Goal: Information Seeking & Learning: Find specific fact

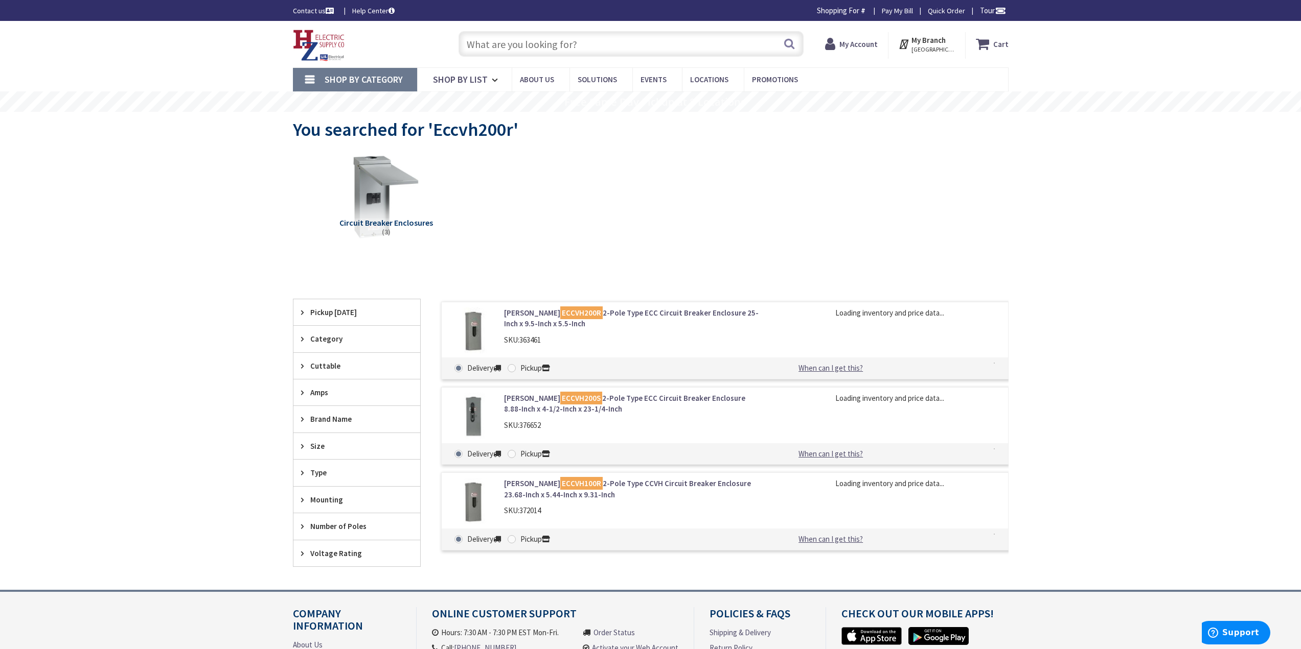
click at [577, 48] on input "text" at bounding box center [630, 44] width 345 height 26
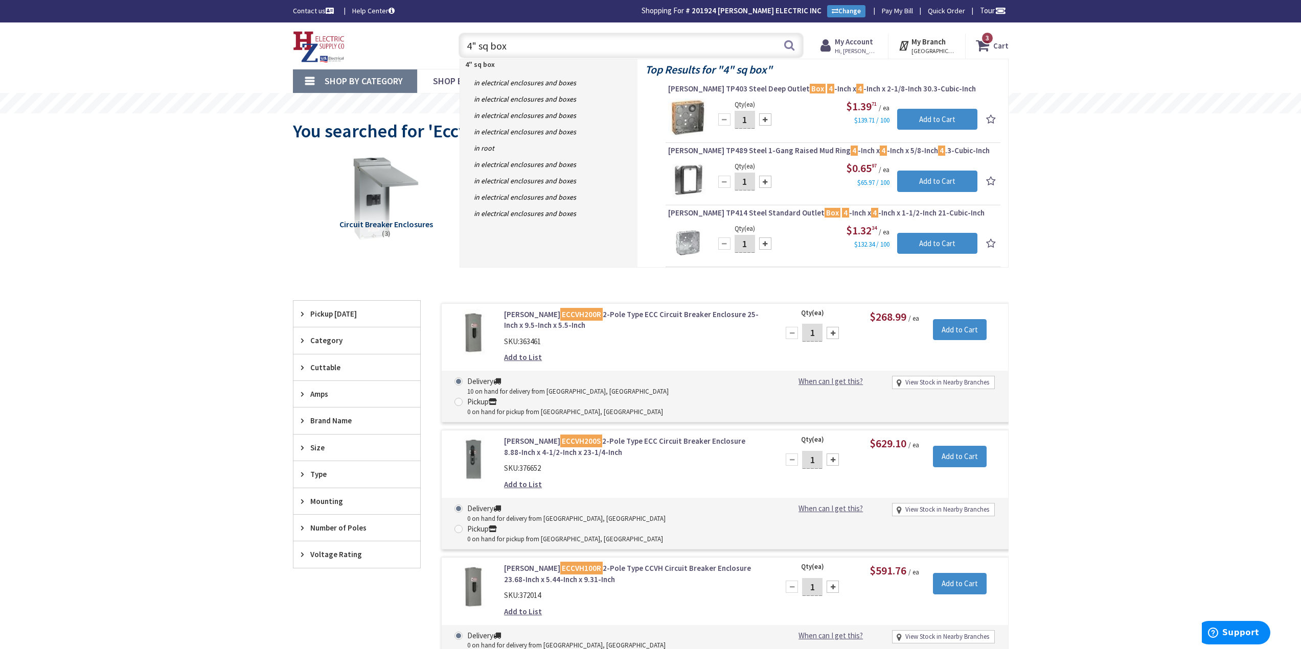
drag, startPoint x: 419, startPoint y: 54, endPoint x: 335, endPoint y: 45, distance: 84.8
click at [335, 45] on div "Toggle Nav 4" sq box 4" sq box Search 3 3 3 items Cart My Cart 3" at bounding box center [650, 46] width 731 height 34
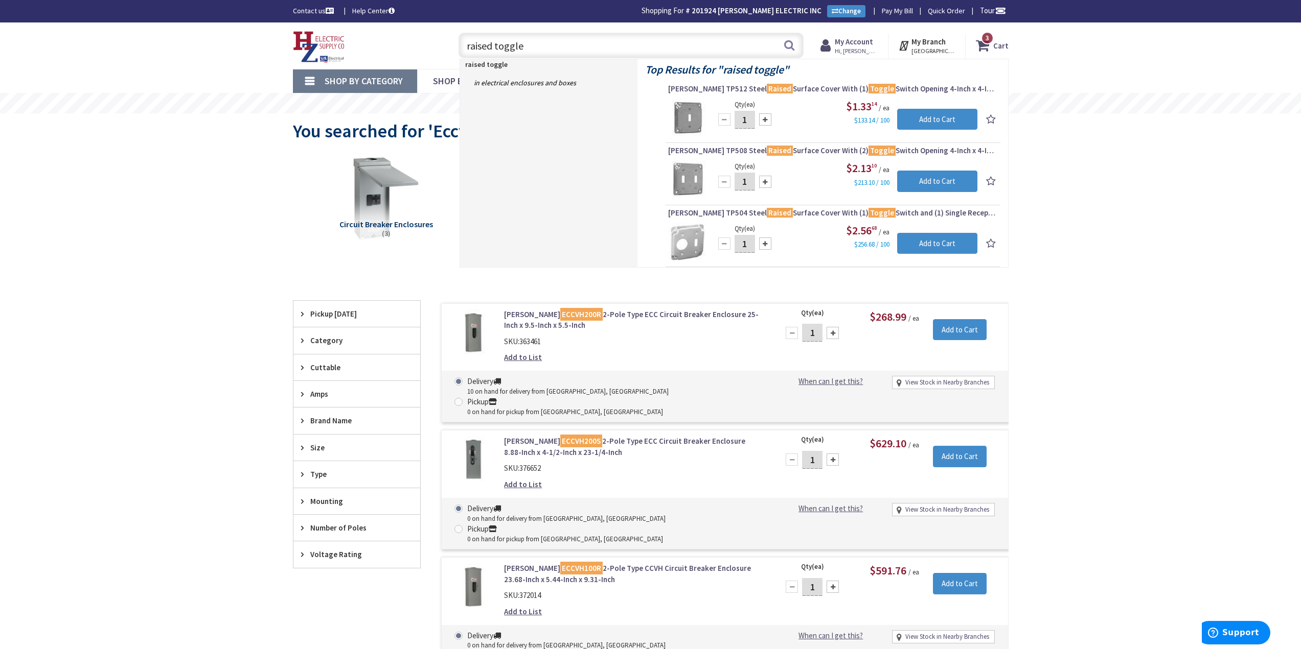
drag, startPoint x: 572, startPoint y: 49, endPoint x: 337, endPoint y: 37, distance: 235.4
click at [345, 35] on div "Toggle Nav raised toggle raised toggle Search 3 3 3 items Cart My Cart 3" at bounding box center [650, 46] width 731 height 34
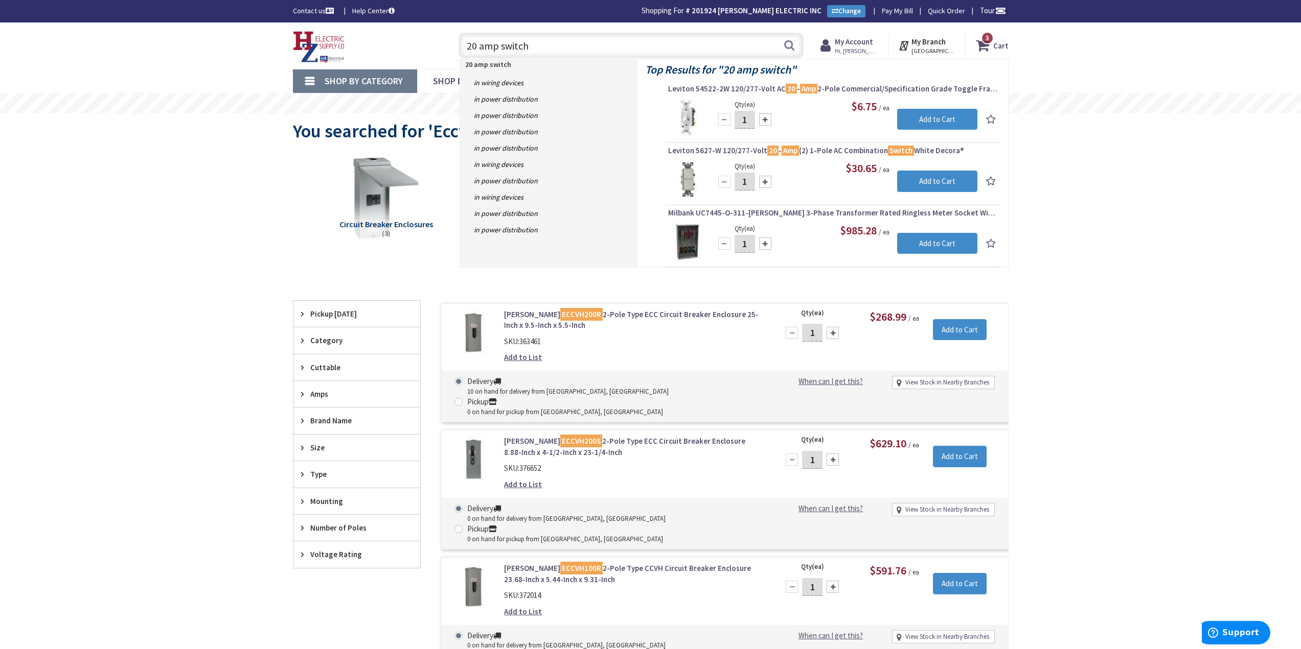
drag, startPoint x: 561, startPoint y: 47, endPoint x: 348, endPoint y: 60, distance: 213.0
click at [348, 60] on div "Toggle Nav 20 amp switch 20 amp switch Search 3 3 3 items Cart My Cart 3" at bounding box center [650, 46] width 731 height 34
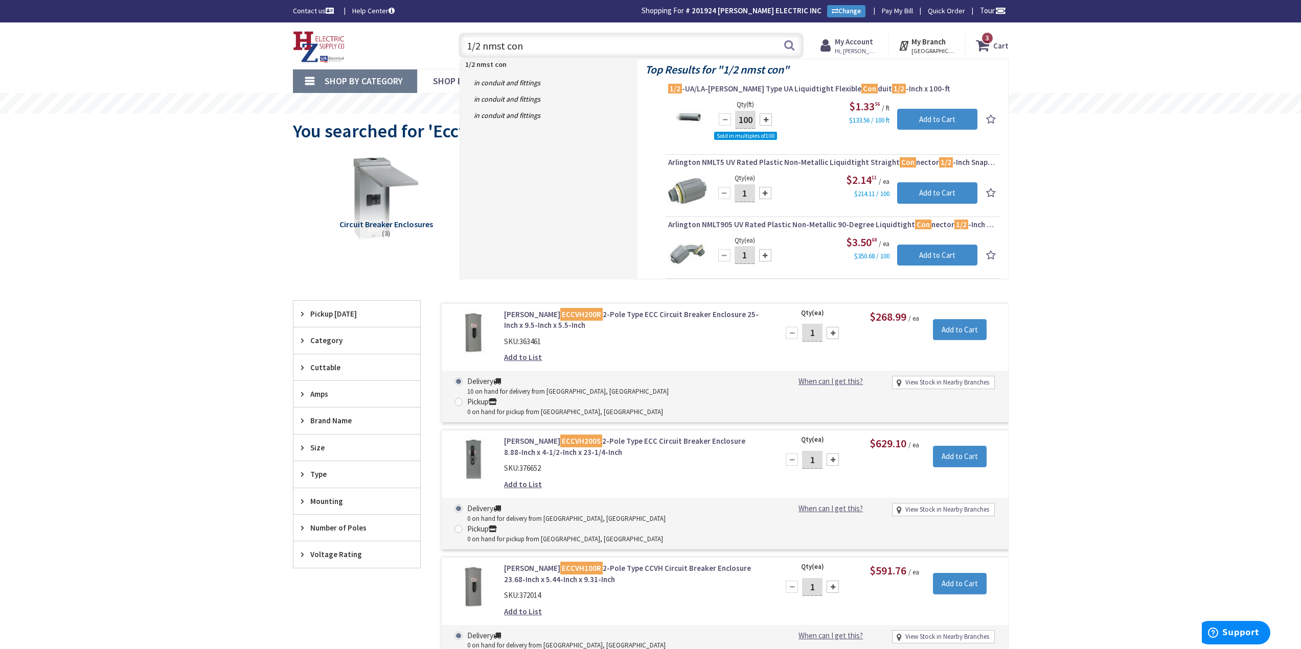
drag, startPoint x: 559, startPoint y: 48, endPoint x: 419, endPoint y: 46, distance: 139.5
click at [419, 46] on div "Toggle Nav 1/2 nmst con 1/2 nmst con Search 3 3 3 items Cart My Cart 3" at bounding box center [650, 46] width 731 height 34
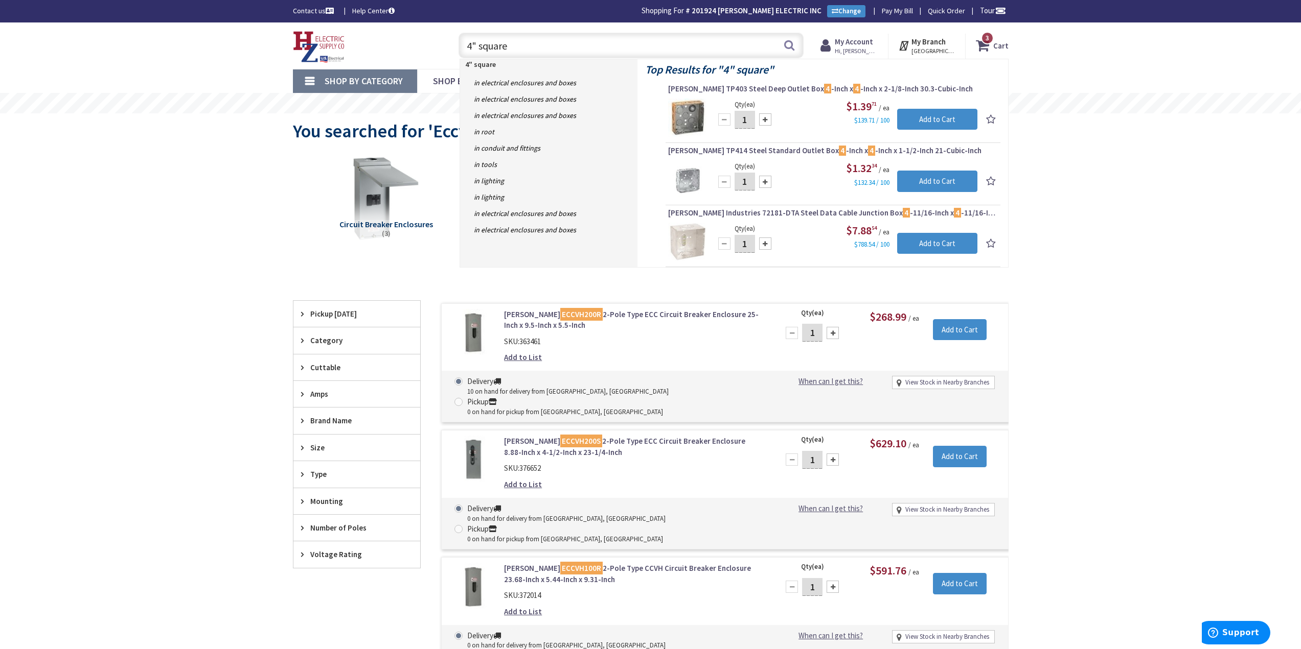
drag, startPoint x: 521, startPoint y: 45, endPoint x: 406, endPoint y: 49, distance: 115.5
click at [415, 45] on div "Toggle Nav 4" square 4" square Search 3 3 3 items Cart My Cart 3" at bounding box center [650, 46] width 731 height 34
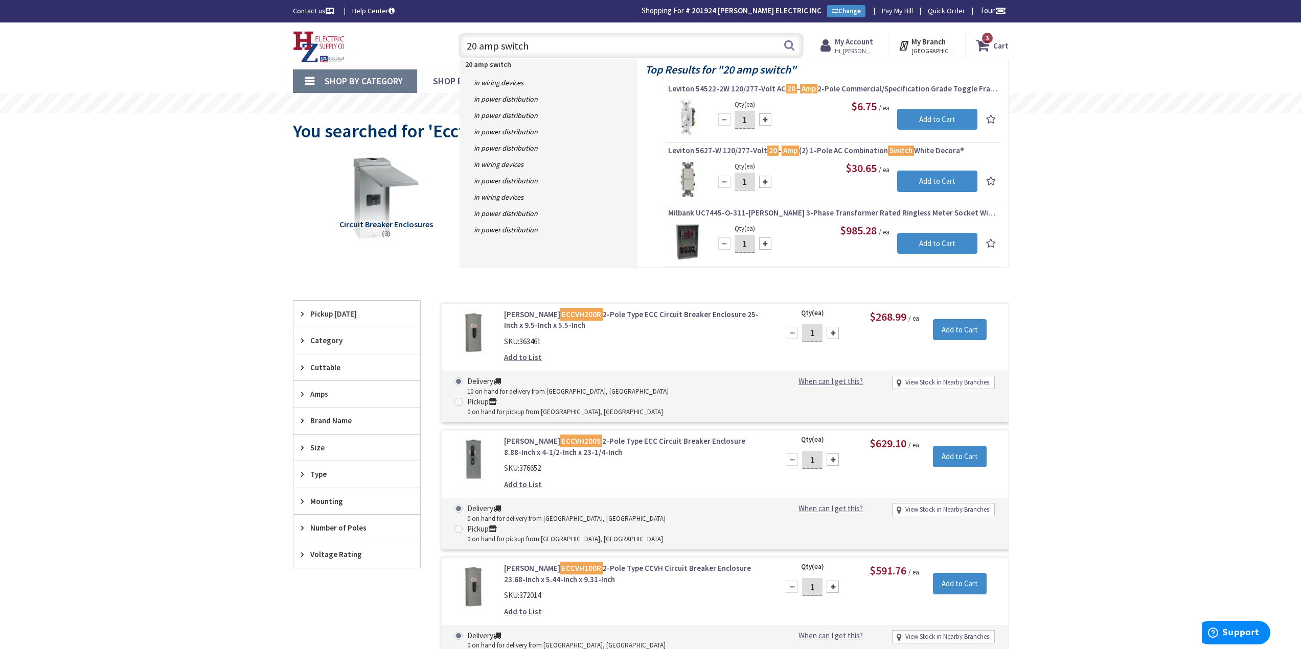
drag, startPoint x: 578, startPoint y: 49, endPoint x: 315, endPoint y: 9, distance: 266.2
click at [315, 9] on body "Accessibility Screen-Reader Guide, Feedback, and Issue Reporting | New window L…" at bounding box center [650, 450] width 1301 height 901
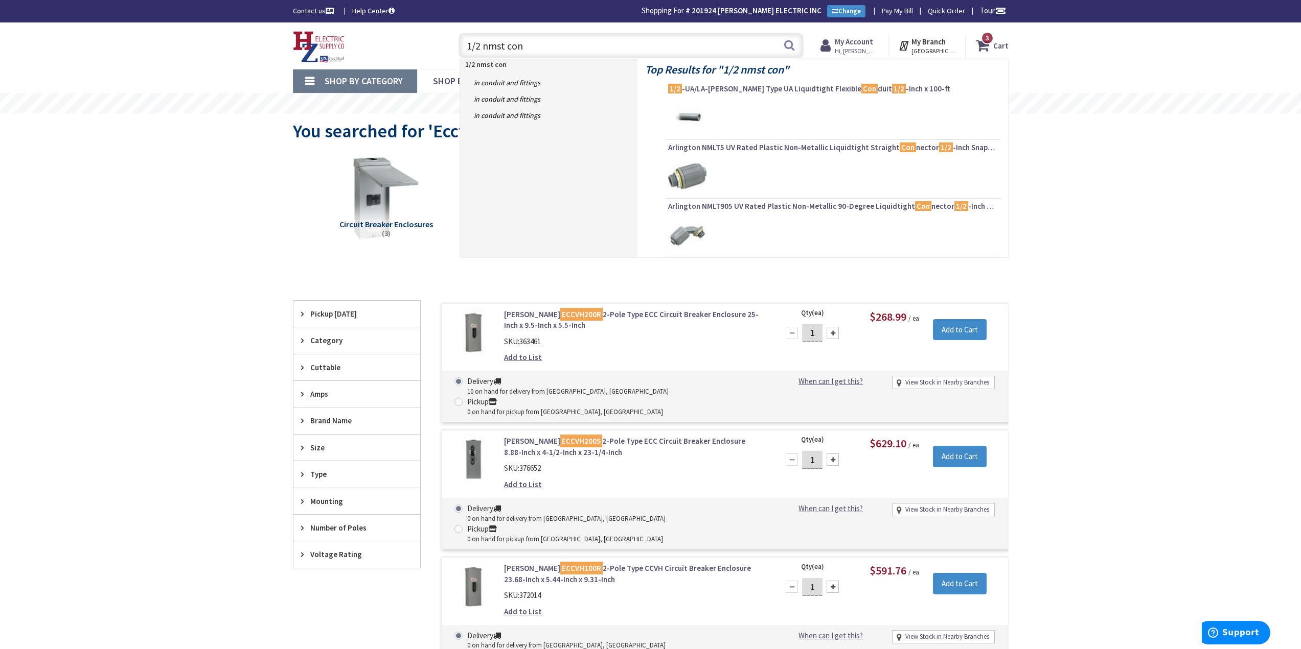
type input "1/2 nmst con"
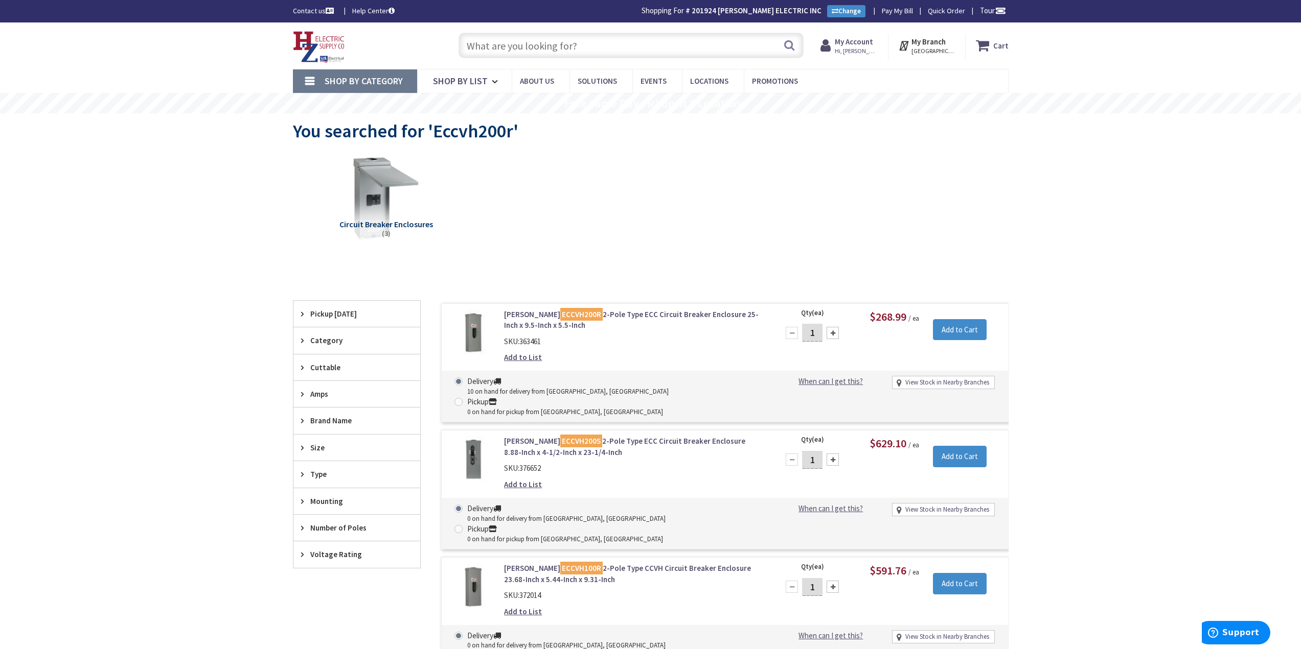
click at [540, 54] on input "text" at bounding box center [630, 46] width 345 height 26
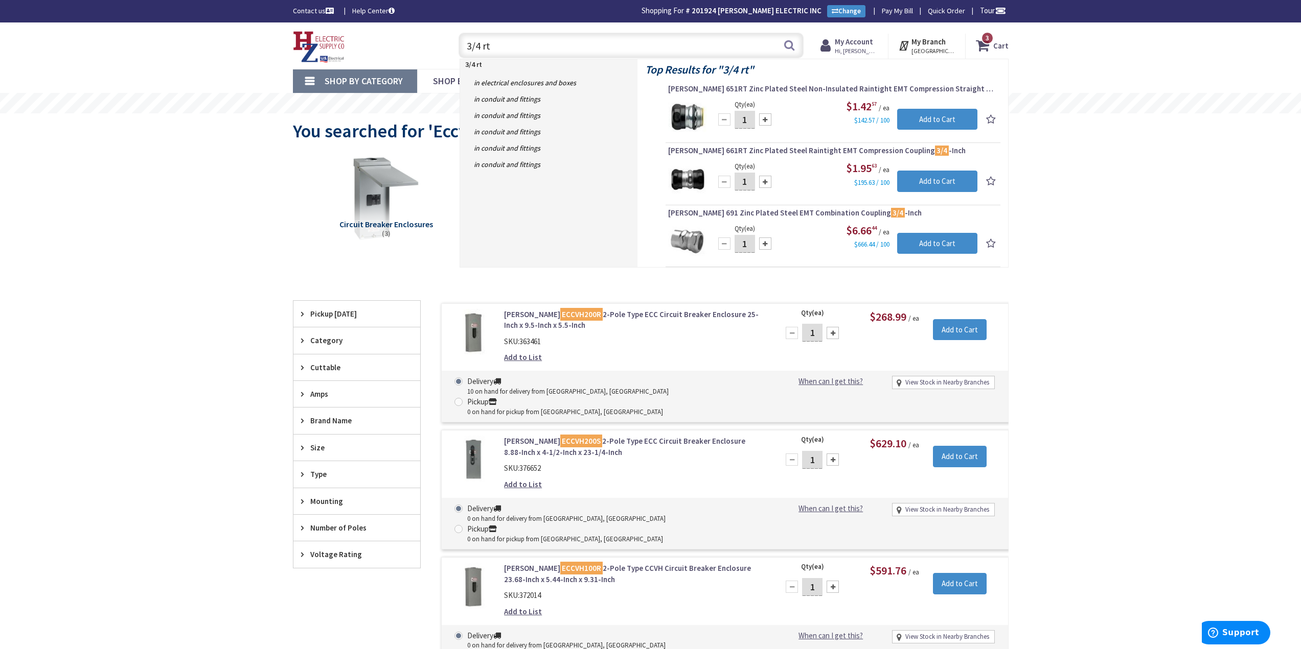
drag, startPoint x: 508, startPoint y: 46, endPoint x: 403, endPoint y: 52, distance: 105.9
click at [403, 52] on div "Toggle Nav 3/4 rt 3/4 rt Search 3 3 3 items Cart My Cart 3" at bounding box center [650, 46] width 731 height 34
type input "zip ty"
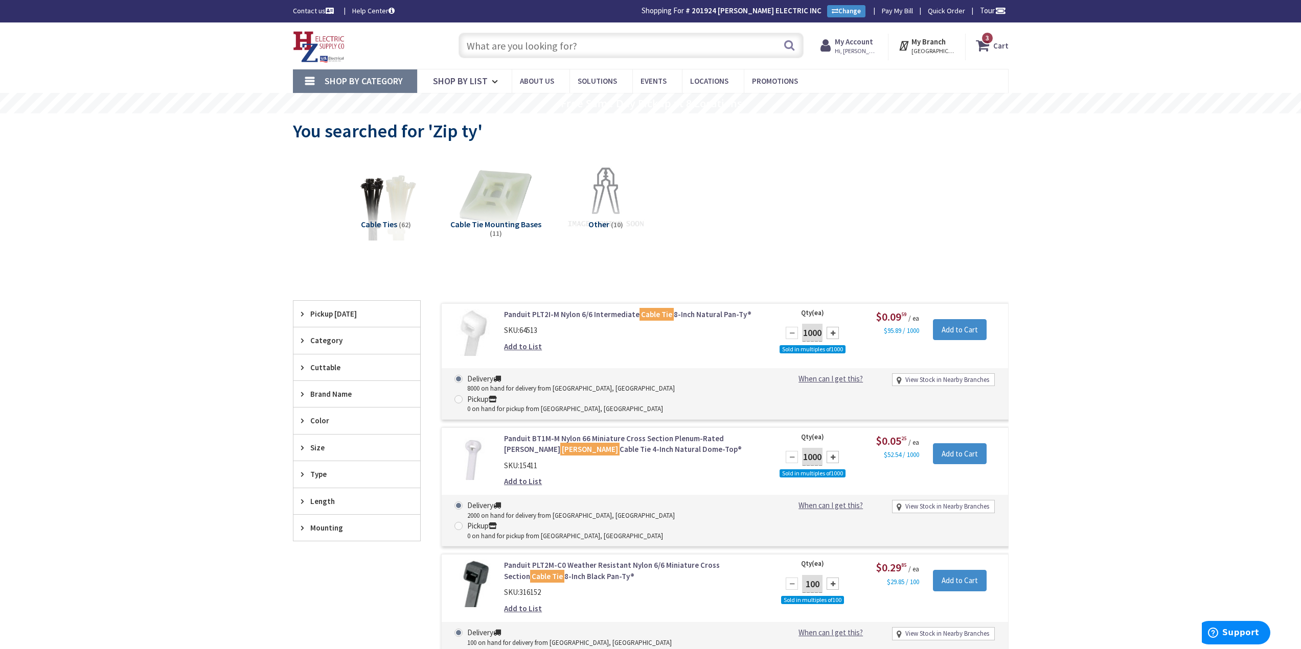
click at [517, 41] on input "text" at bounding box center [630, 46] width 345 height 26
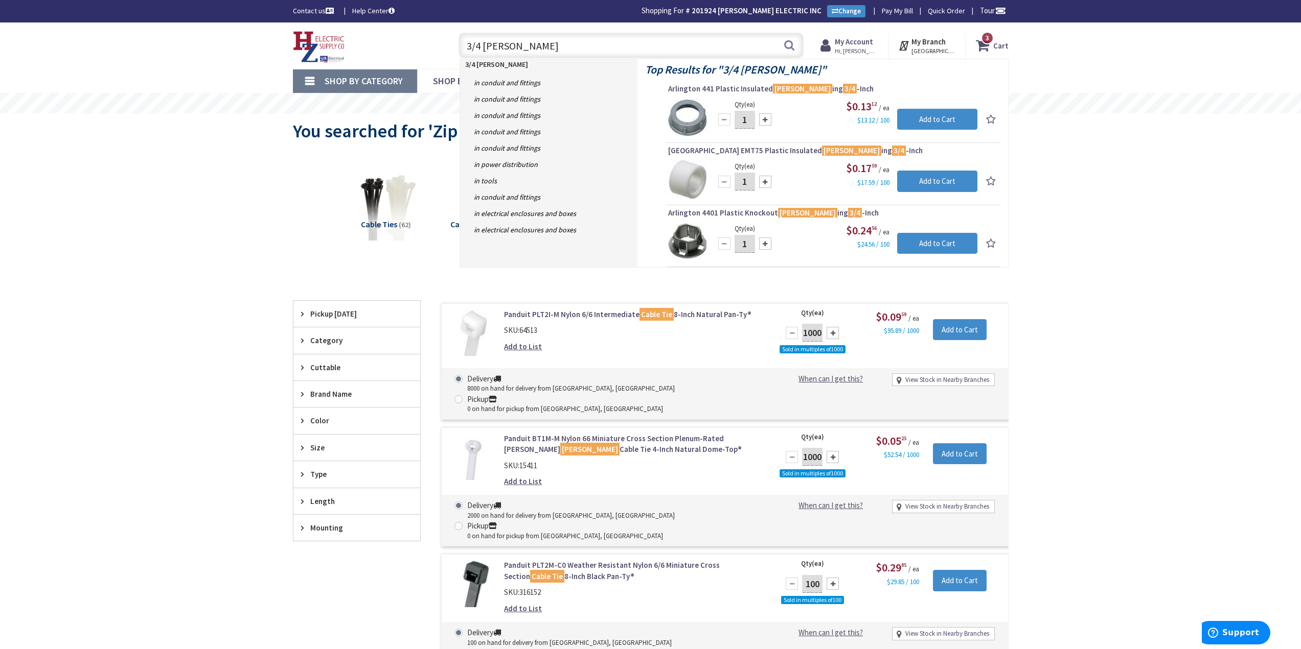
click at [554, 48] on input "3/4 bush" at bounding box center [630, 46] width 345 height 26
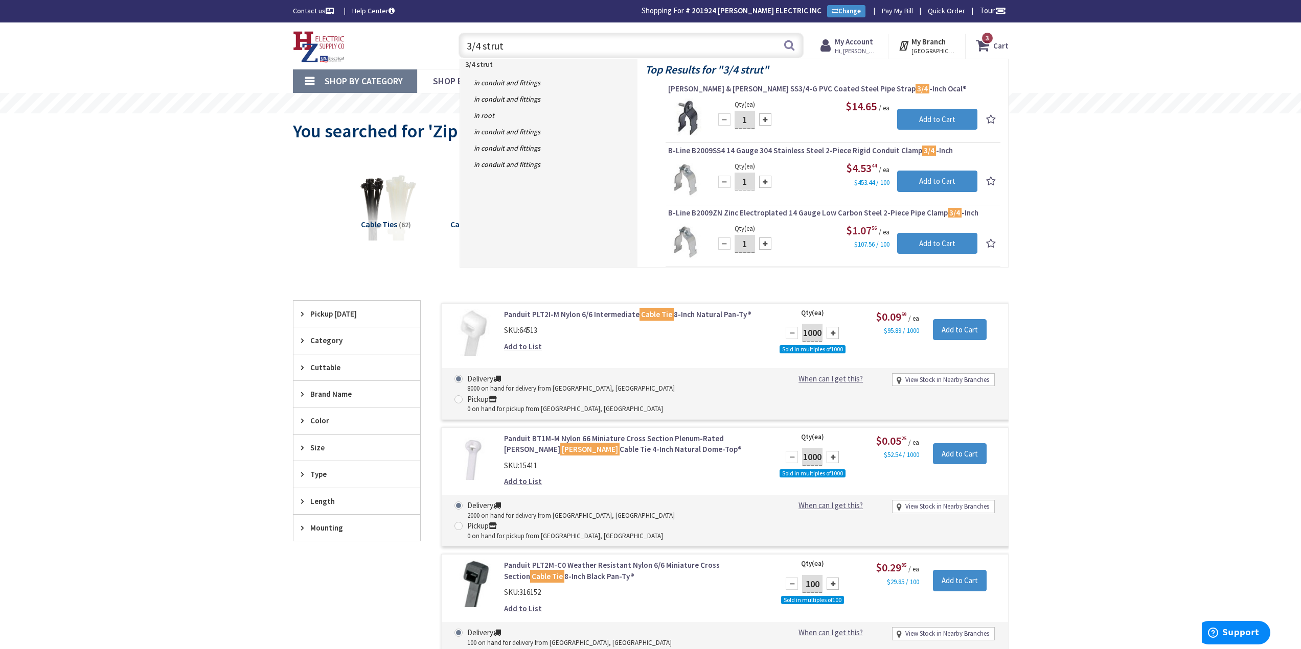
type input "3/4 strut"
